Goal: Navigation & Orientation: Find specific page/section

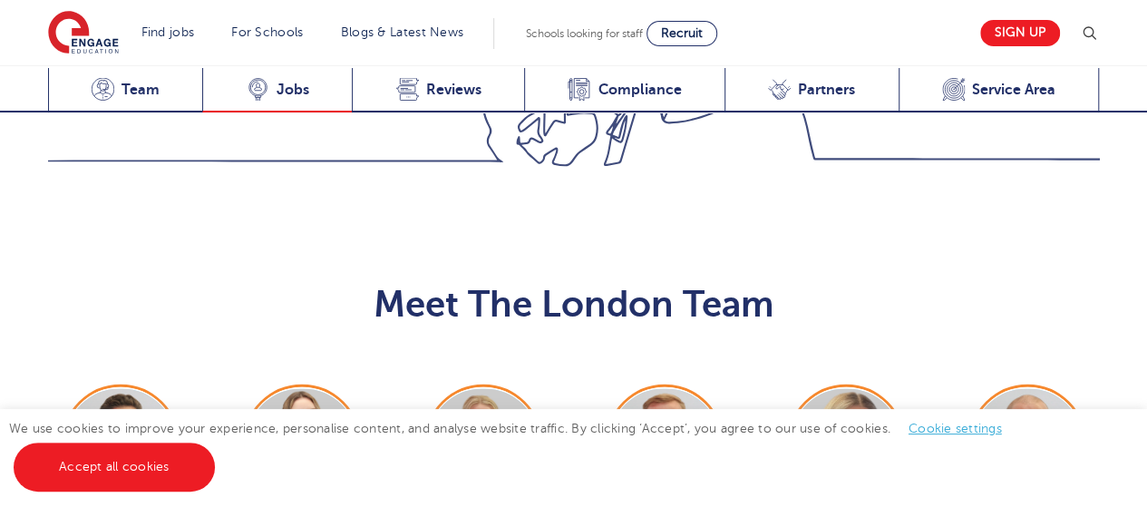
scroll to position [1995, 0]
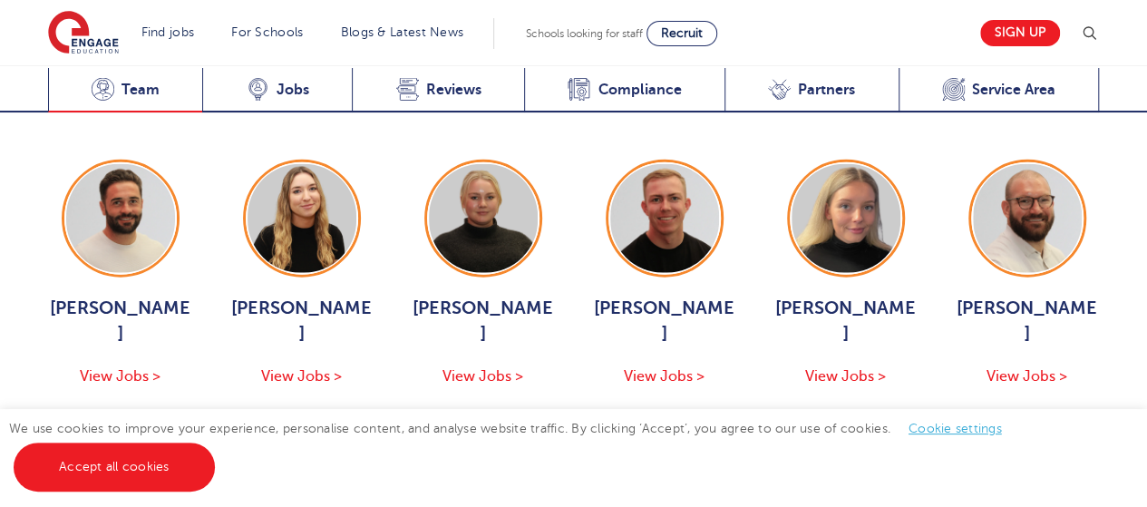
click at [125, 70] on div "Meet the team Team" at bounding box center [125, 90] width 155 height 44
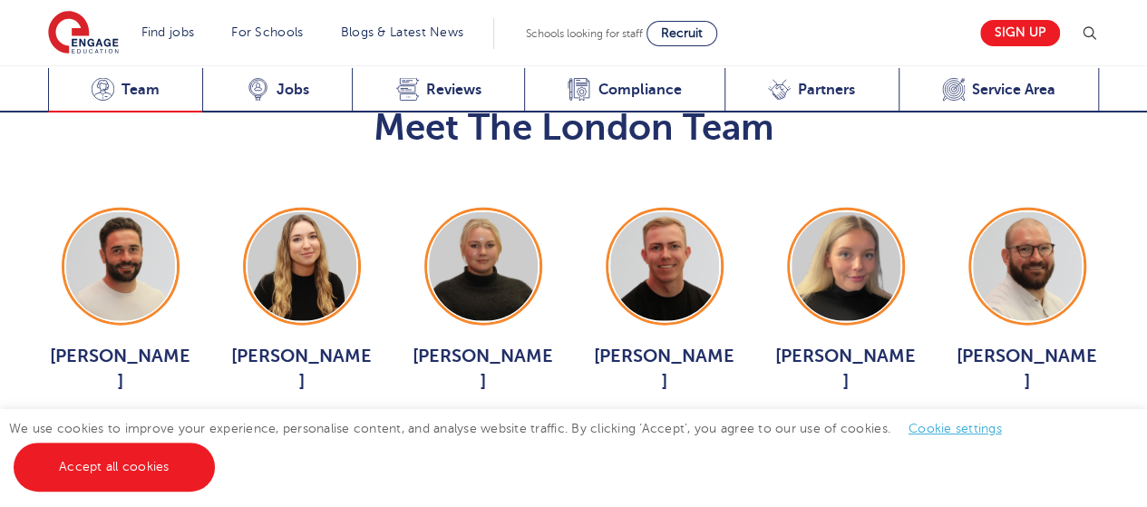
scroll to position [1944, 0]
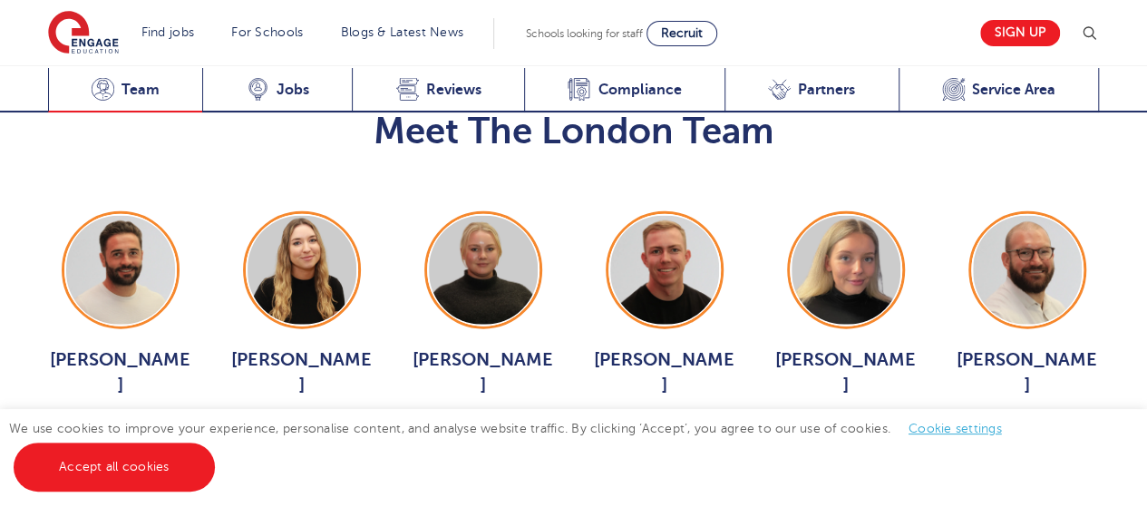
click at [129, 90] on span "Team" at bounding box center [141, 90] width 38 height 18
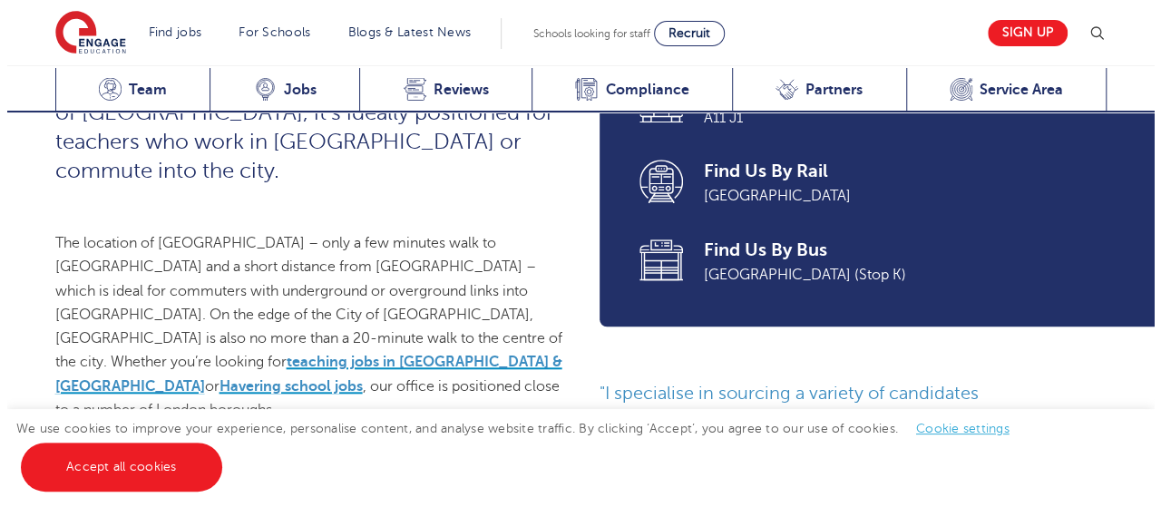
scroll to position [946, 0]
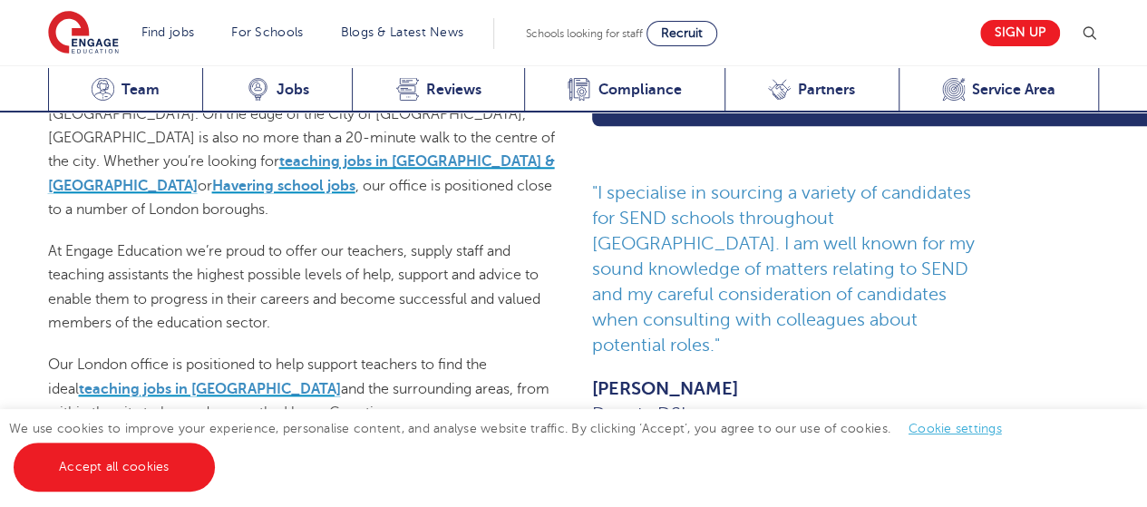
click at [1098, 32] on img at bounding box center [1089, 34] width 22 height 22
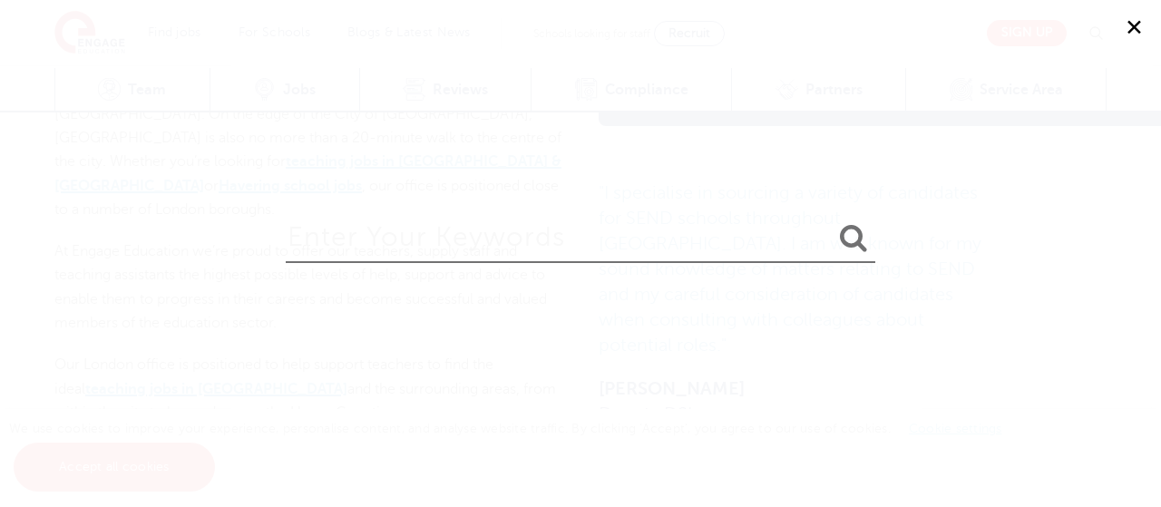
scroll to position [1944, 0]
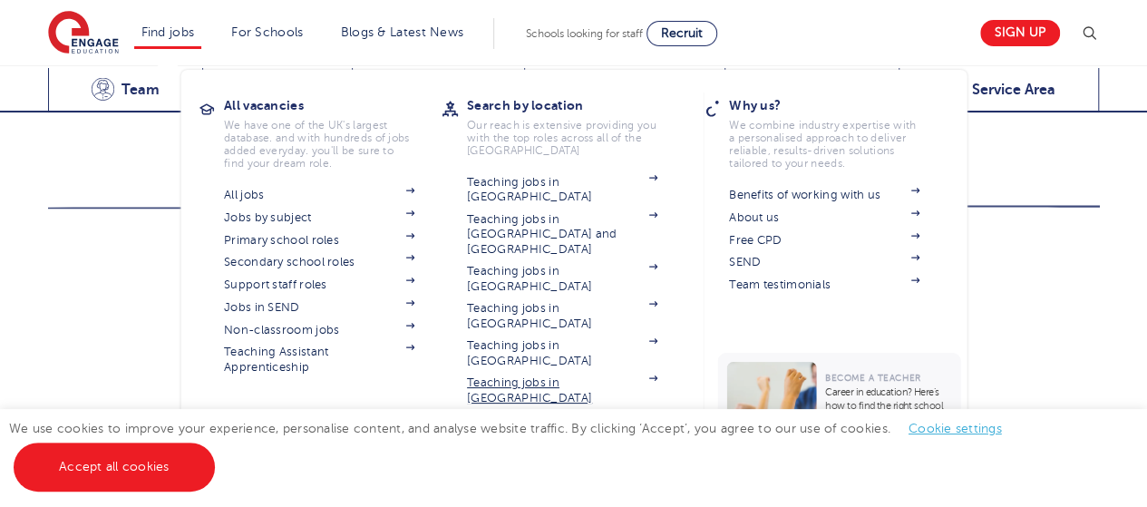
scroll to position [2267, 0]
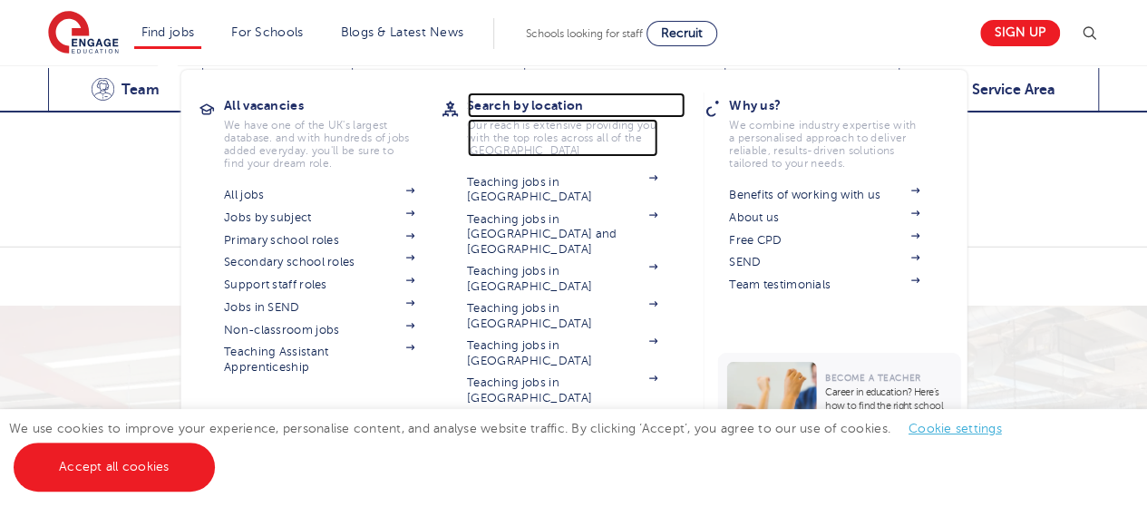
click at [512, 107] on h3 "Search by location" at bounding box center [576, 105] width 218 height 25
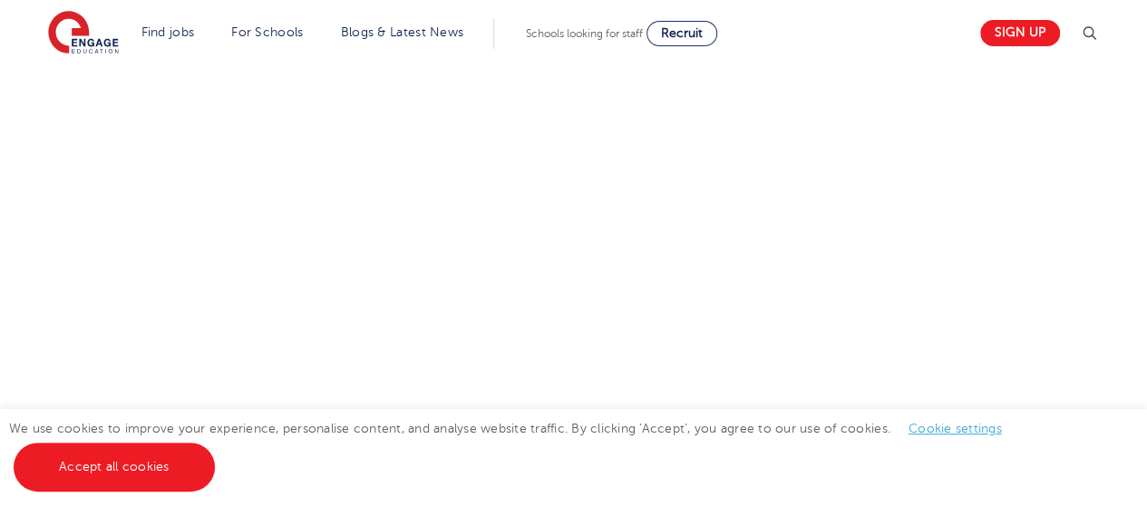
scroll to position [363, 0]
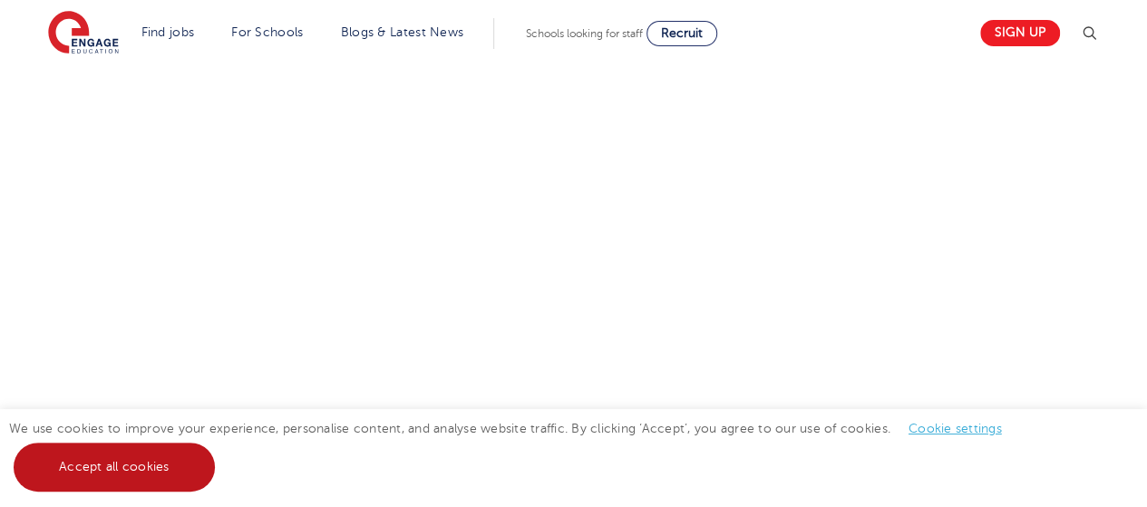
click at [102, 479] on link "Accept all cookies" at bounding box center [114, 467] width 201 height 49
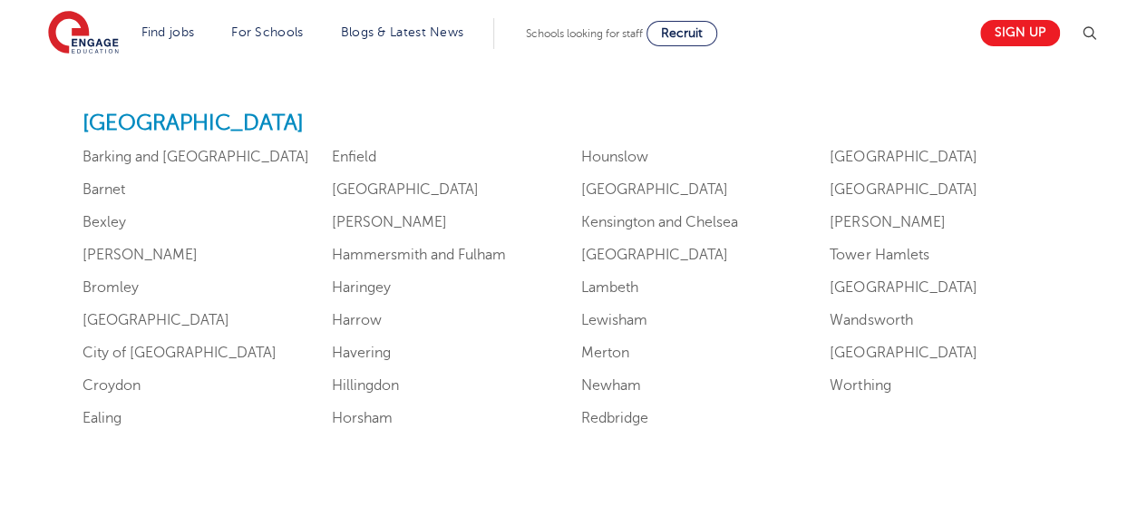
scroll to position [1360, 0]
